Goal: Transaction & Acquisition: Purchase product/service

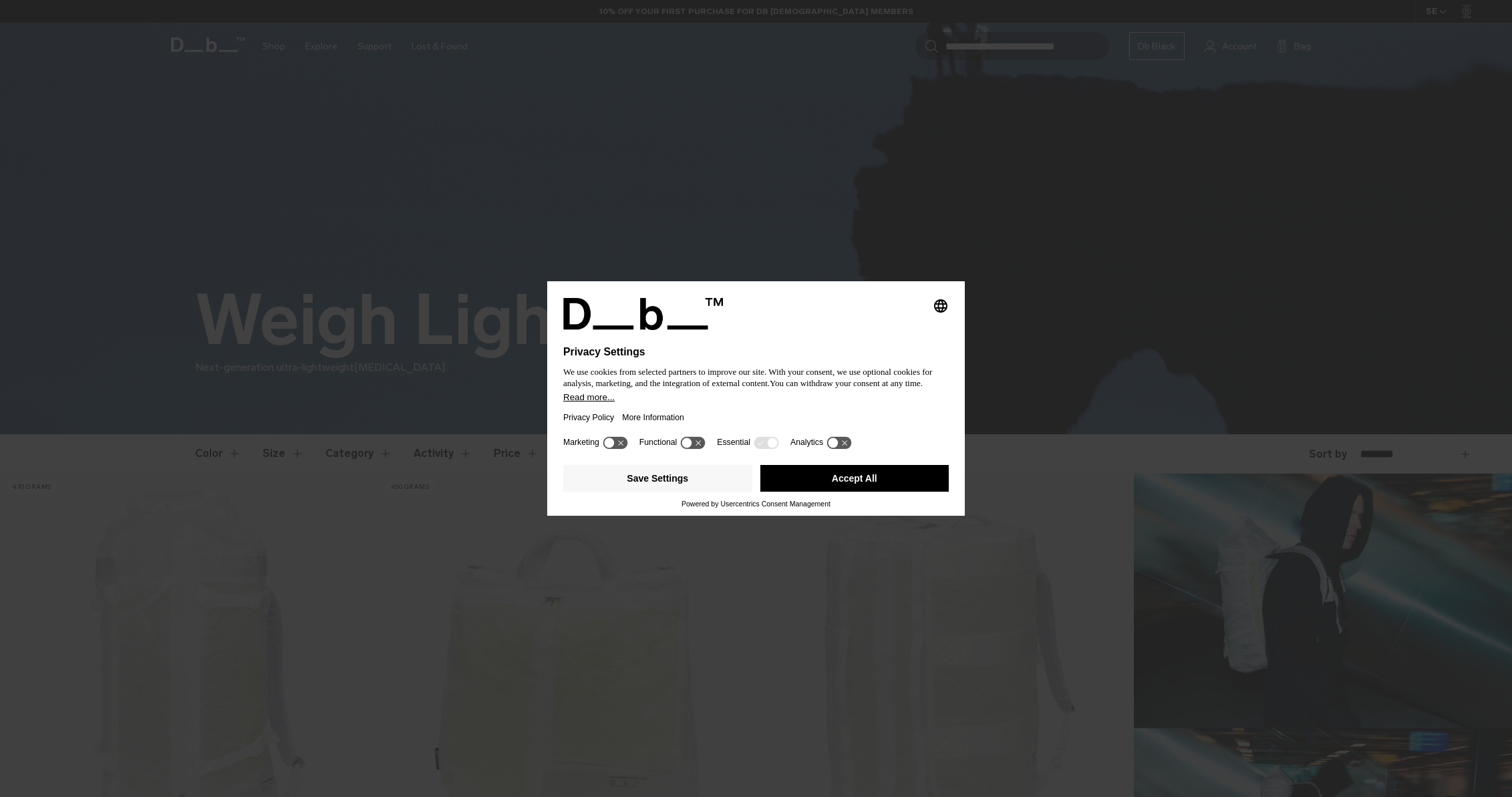
click at [719, 433] on div "Privacy Policy More Information" at bounding box center [756, 417] width 386 height 31
click at [852, 483] on button "Accept All" at bounding box center [855, 479] width 189 height 27
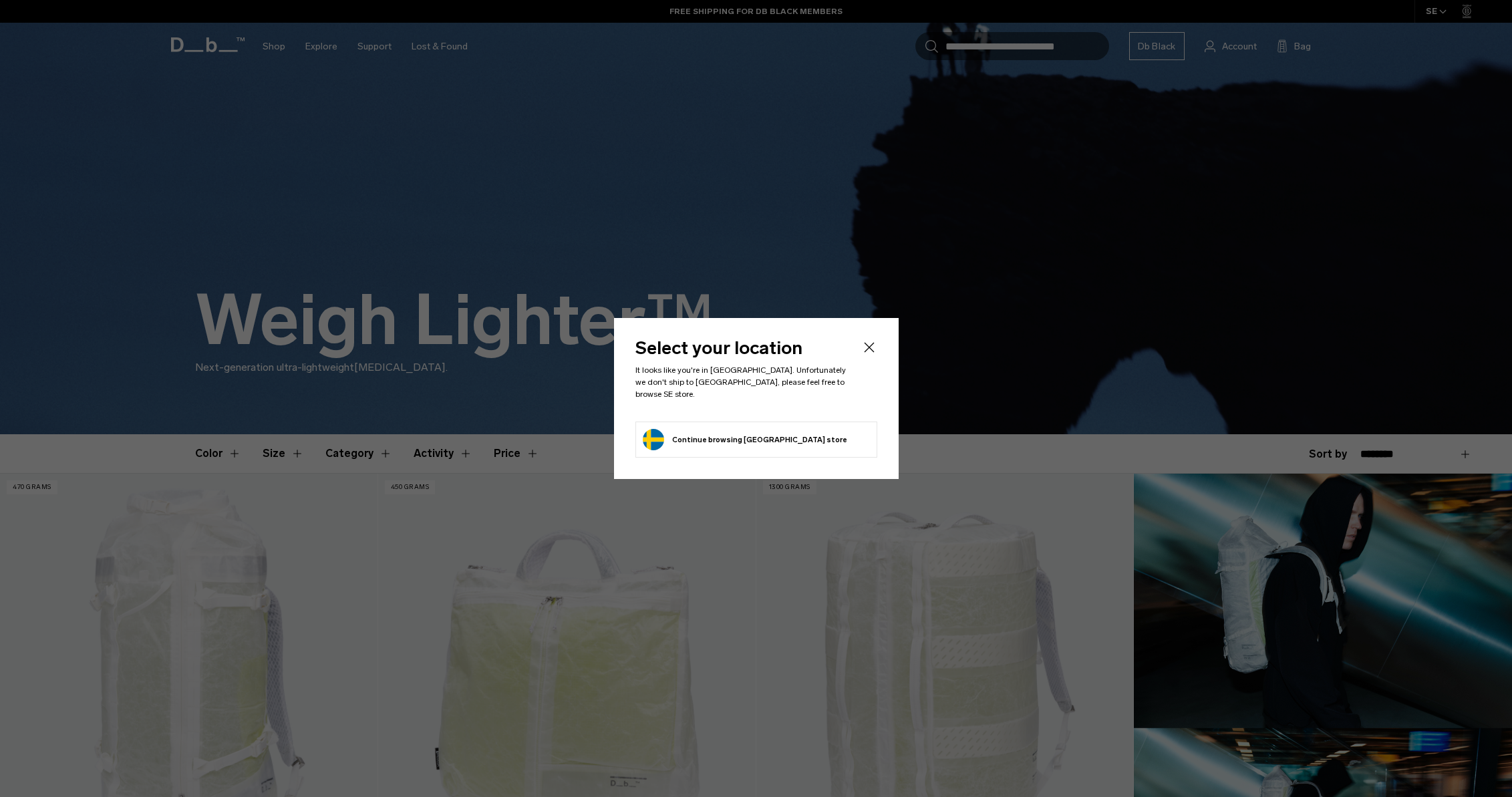
click at [723, 434] on button "Continue browsing Sweden store Continue shopping in Sweden" at bounding box center [745, 440] width 205 height 21
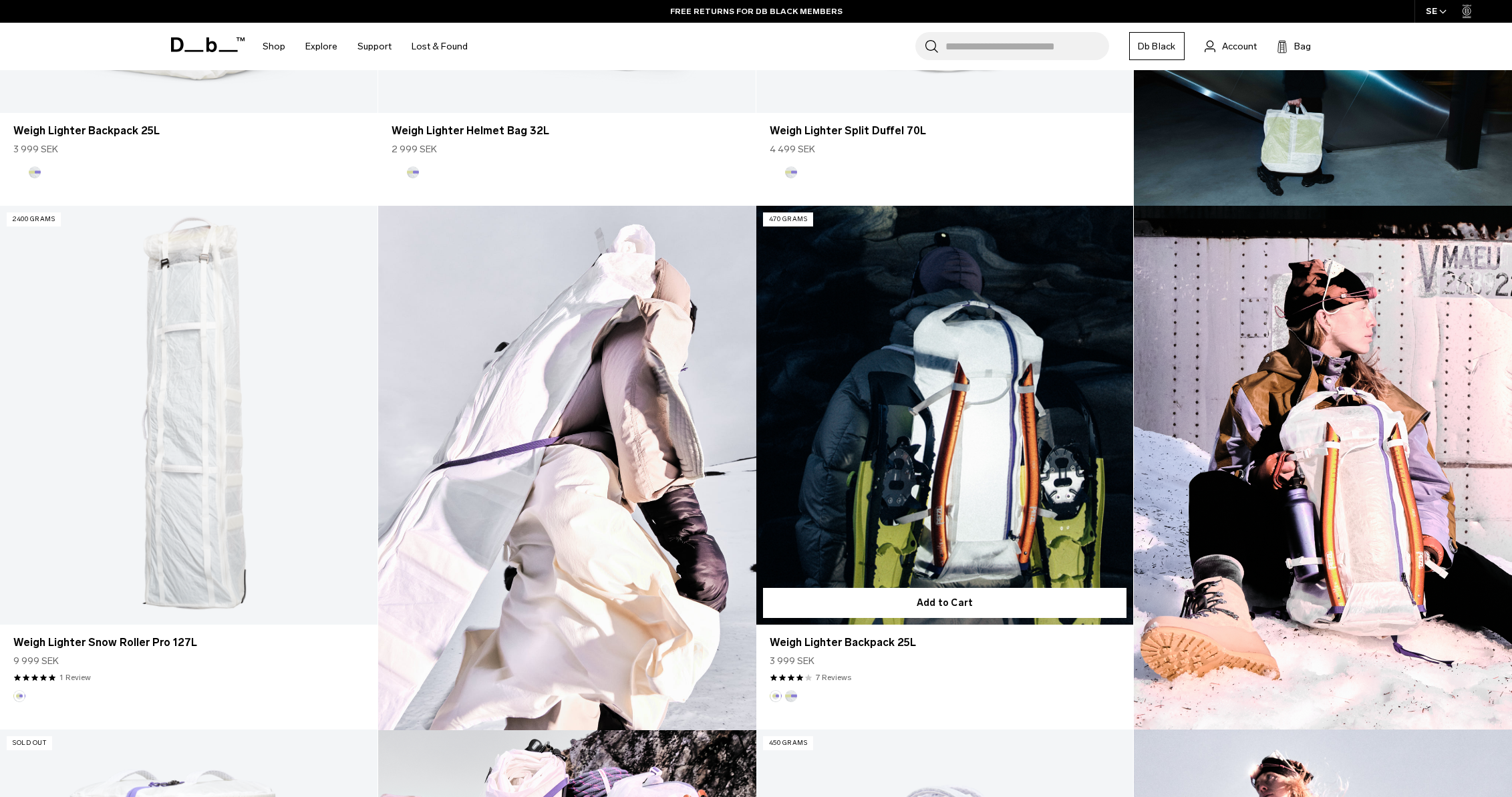
scroll to position [778, 0]
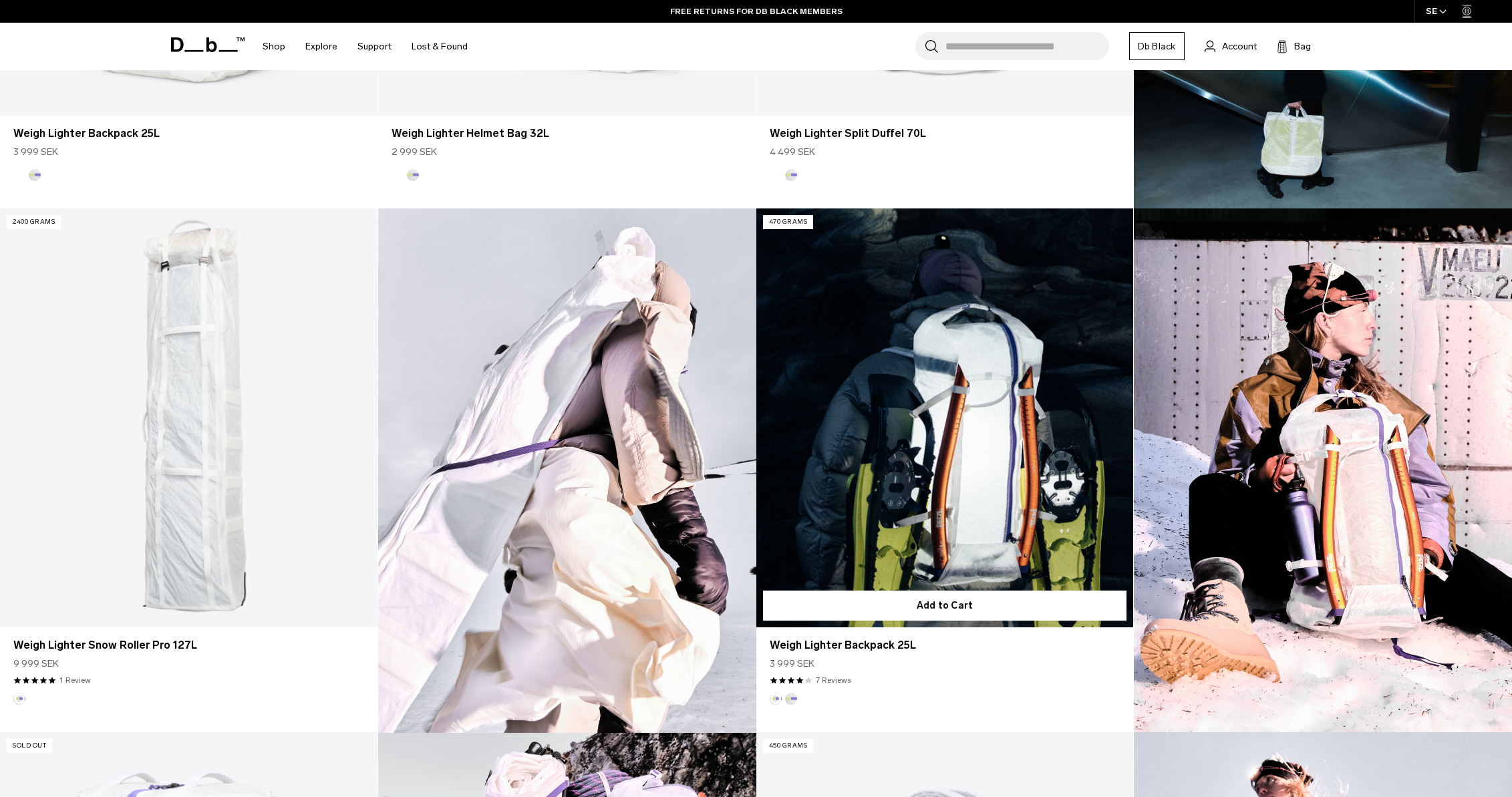
click at [976, 408] on link "Weigh Lighter Backpack 25L" at bounding box center [945, 418] width 378 height 419
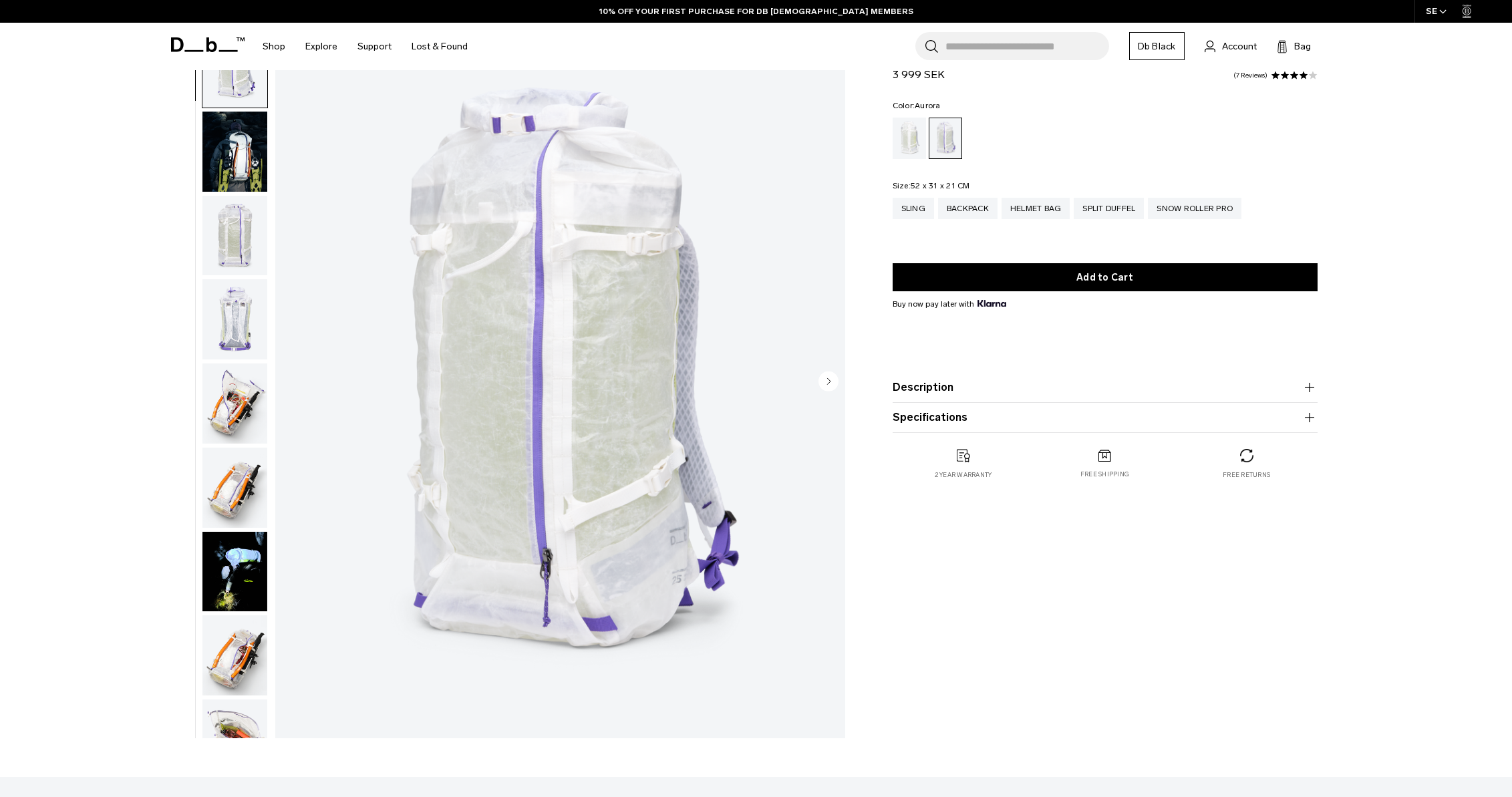
scroll to position [63, 0]
click at [1306, 386] on icon "button" at bounding box center [1309, 387] width 17 height 17
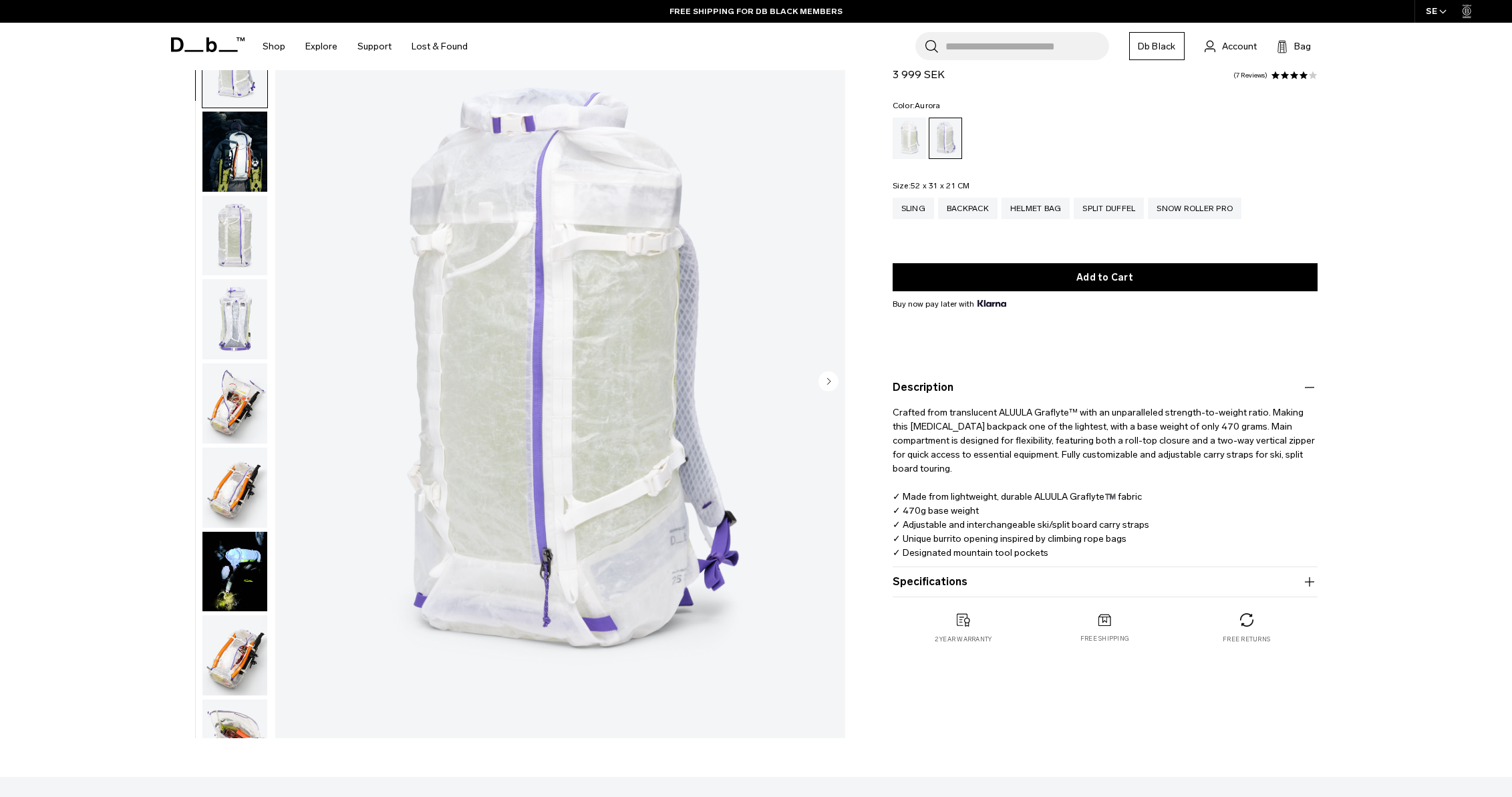
click at [1307, 582] on icon "button" at bounding box center [1309, 581] width 17 height 17
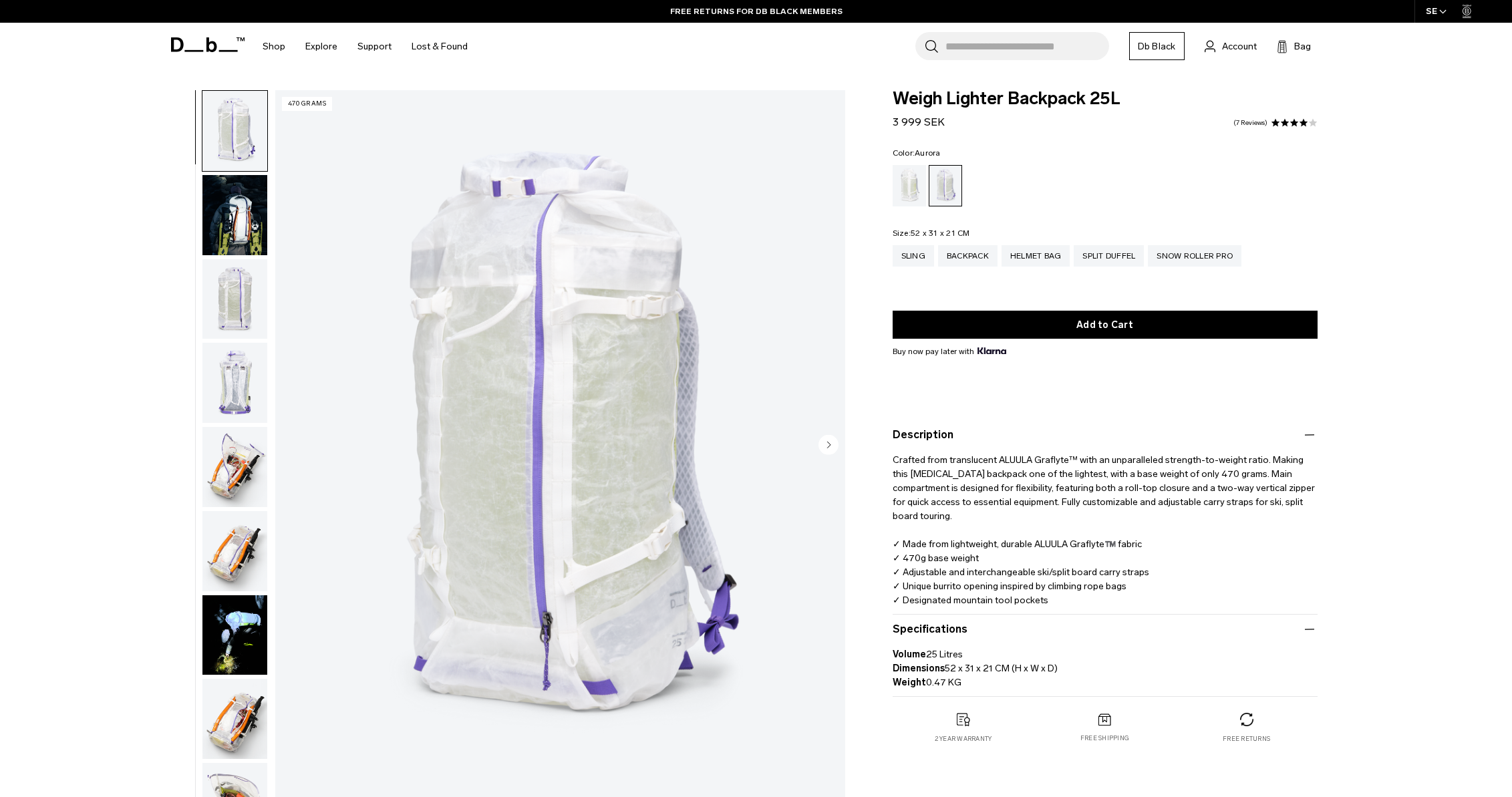
scroll to position [0, 0]
